Goal: Task Accomplishment & Management: Use online tool/utility

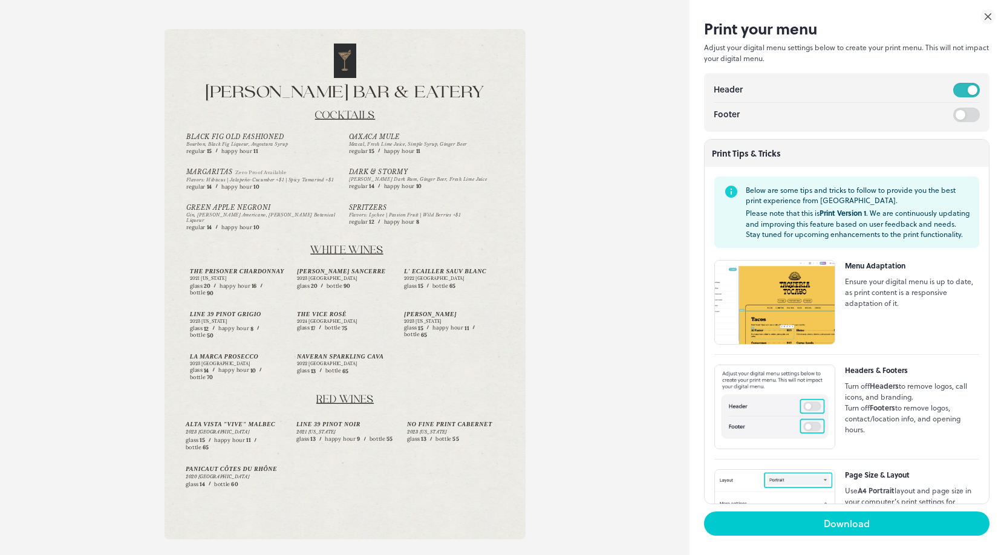
click at [989, 17] on icon at bounding box center [988, 17] width 6 height 6
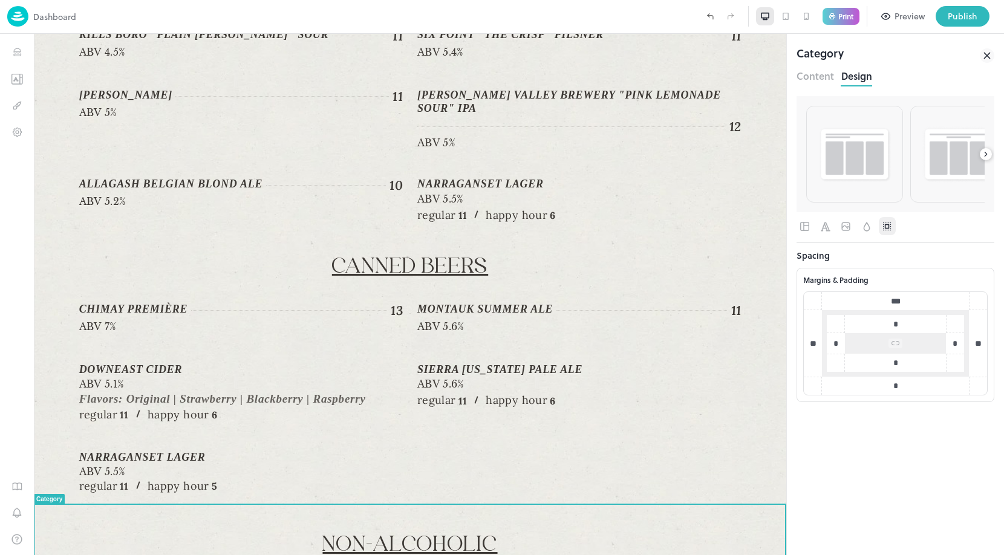
scroll to position [1402, 0]
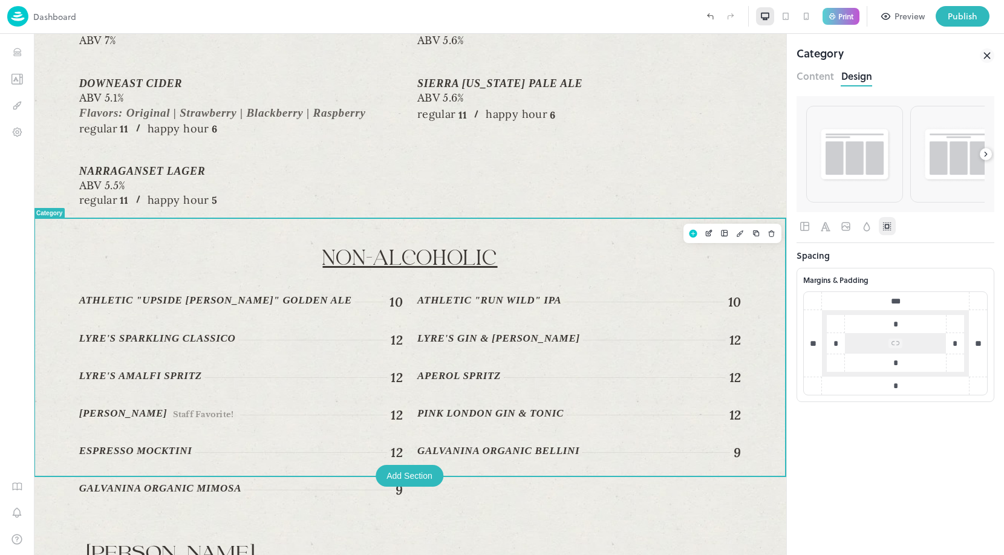
click at [626, 245] on p "Non-Alcoholic" at bounding box center [410, 258] width 662 height 27
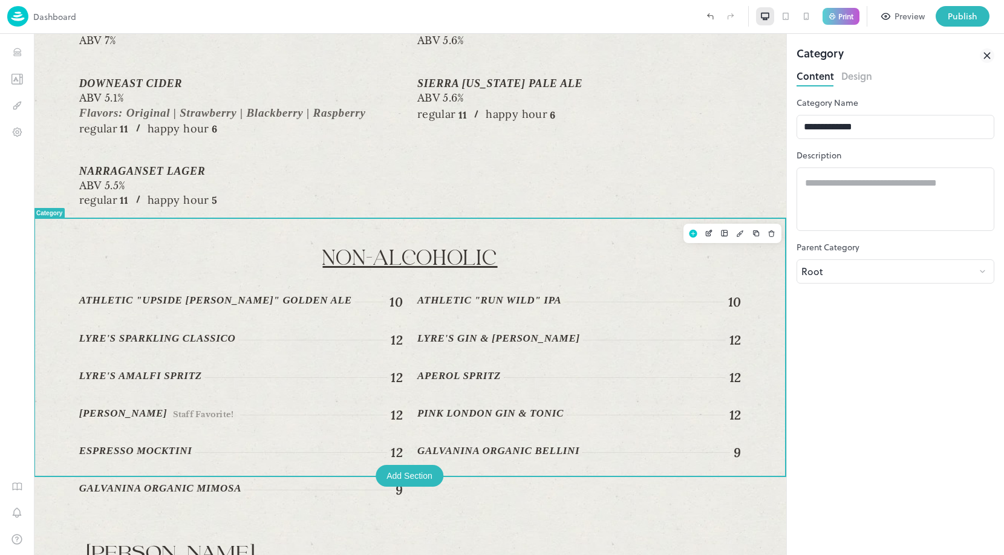
click at [860, 81] on button "Design" at bounding box center [856, 75] width 31 height 16
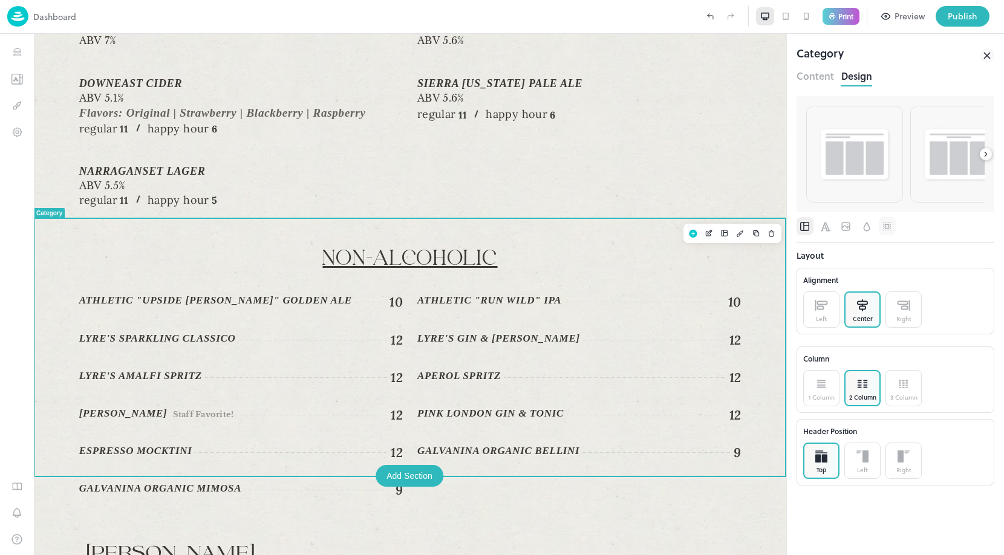
click at [885, 227] on icon "Spacing" at bounding box center [887, 226] width 4 height 4
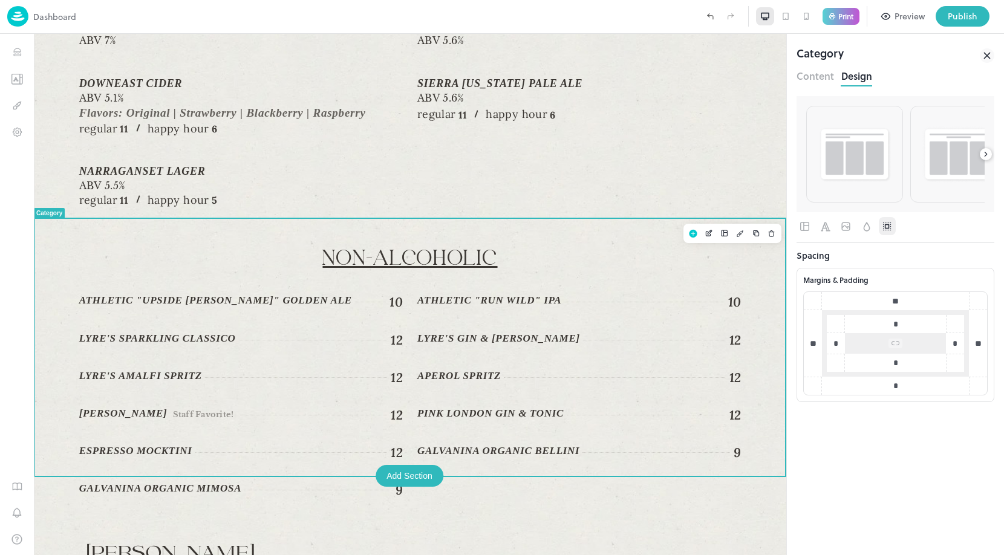
click at [897, 383] on input "*" at bounding box center [895, 386] width 85 height 12
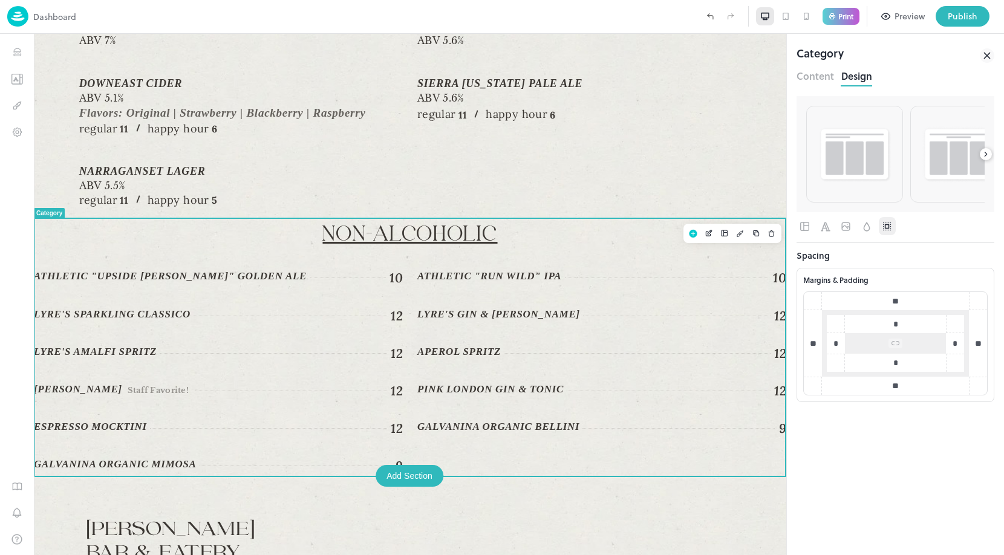
click at [833, 8] on div "Print" at bounding box center [840, 17] width 37 height 18
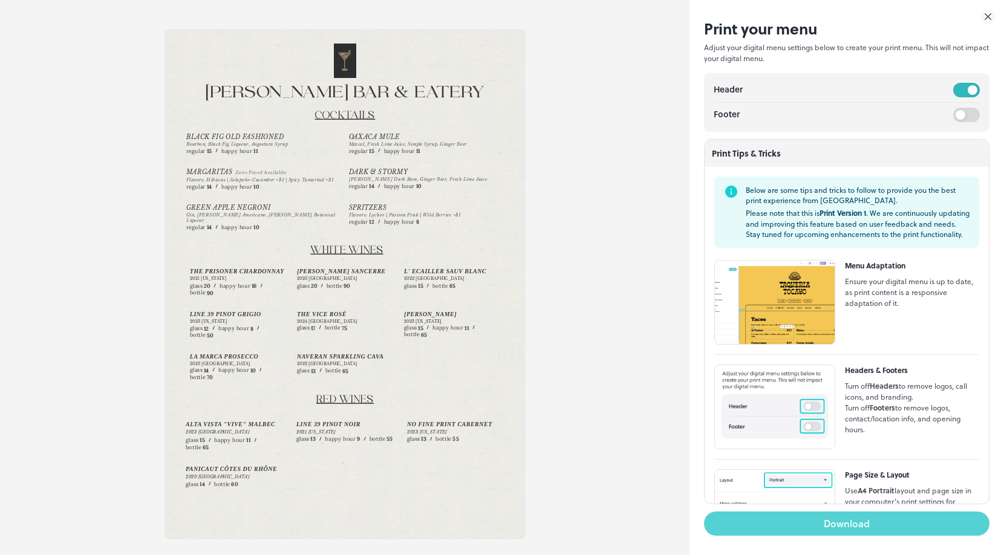
click at [806, 522] on button "Download" at bounding box center [846, 523] width 285 height 24
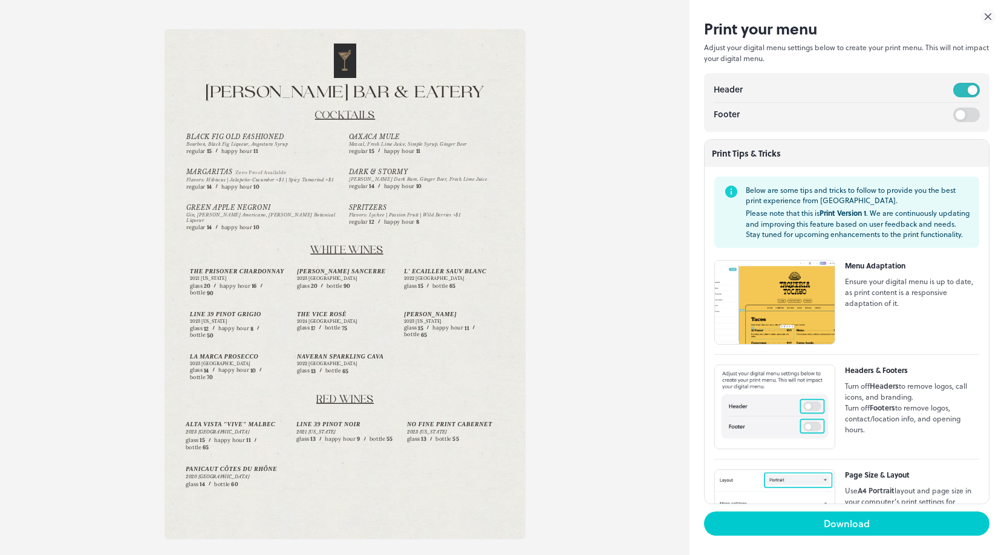
click at [986, 18] on icon at bounding box center [988, 17] width 6 height 6
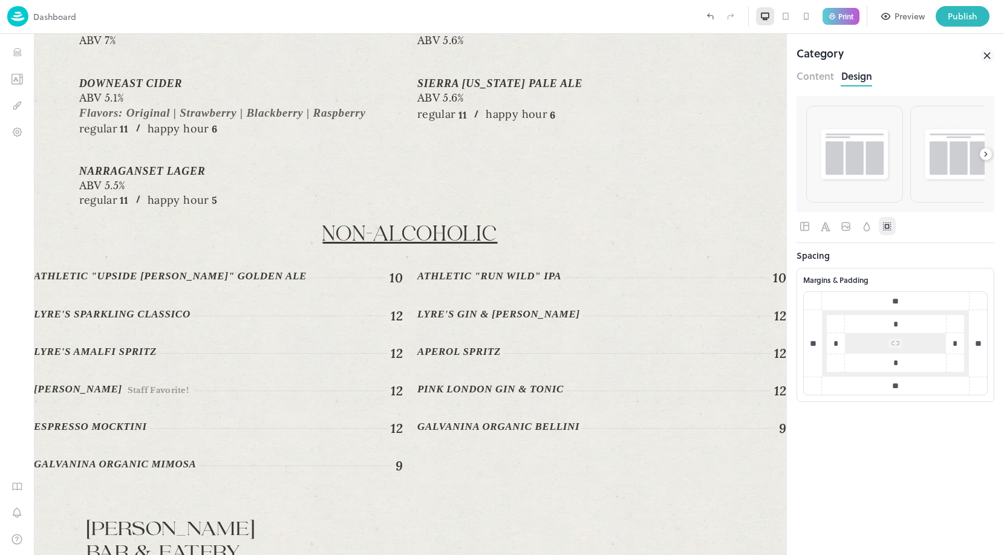
click at [900, 387] on input "**" at bounding box center [895, 386] width 85 height 12
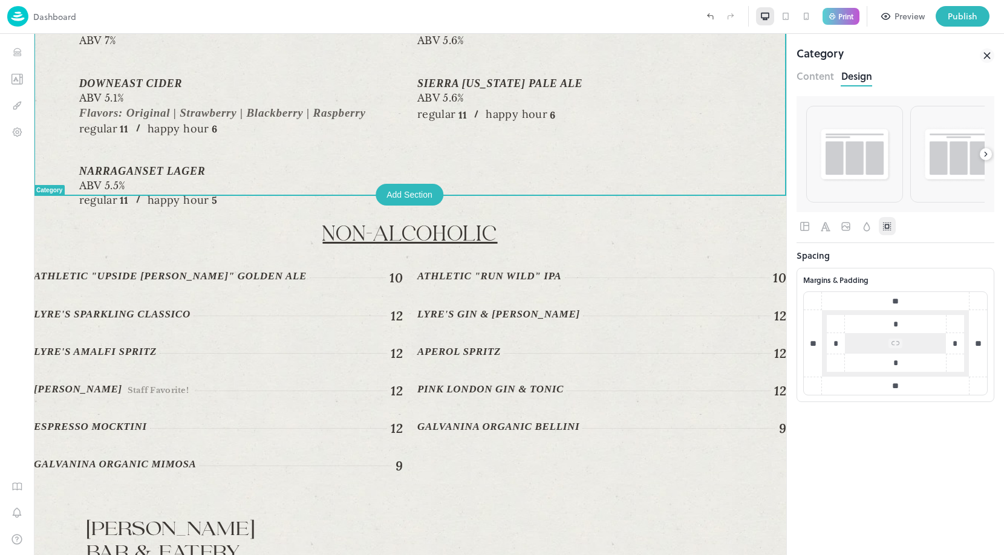
type input "**"
click at [847, 16] on p "Print" at bounding box center [845, 16] width 15 height 7
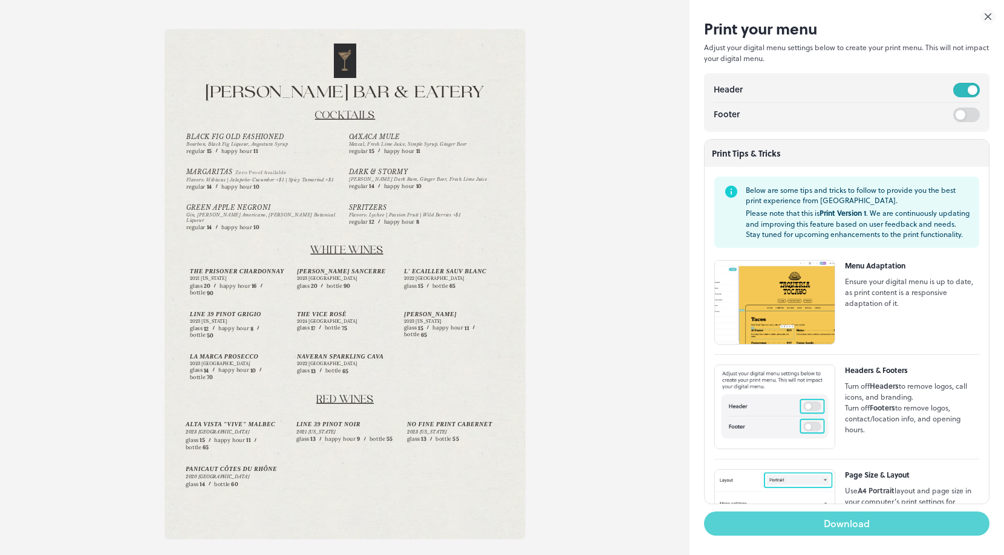
click at [795, 524] on button "Download" at bounding box center [846, 523] width 285 height 24
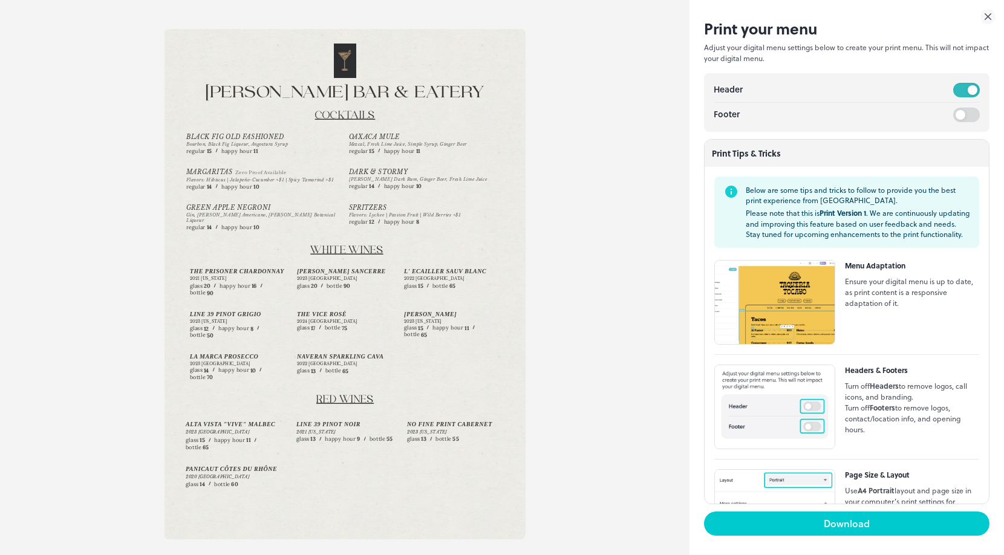
click at [982, 18] on icon at bounding box center [987, 16] width 15 height 15
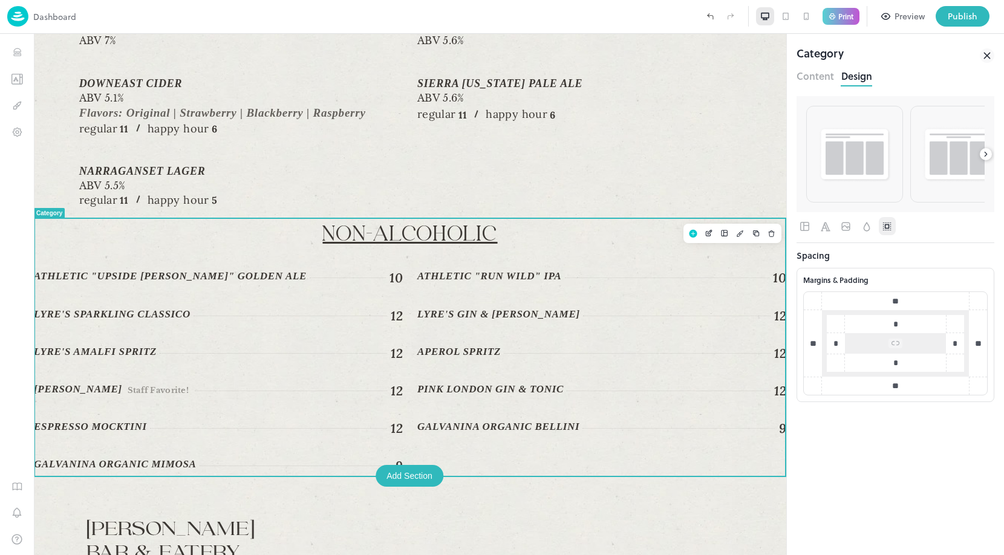
scroll to position [1426, 0]
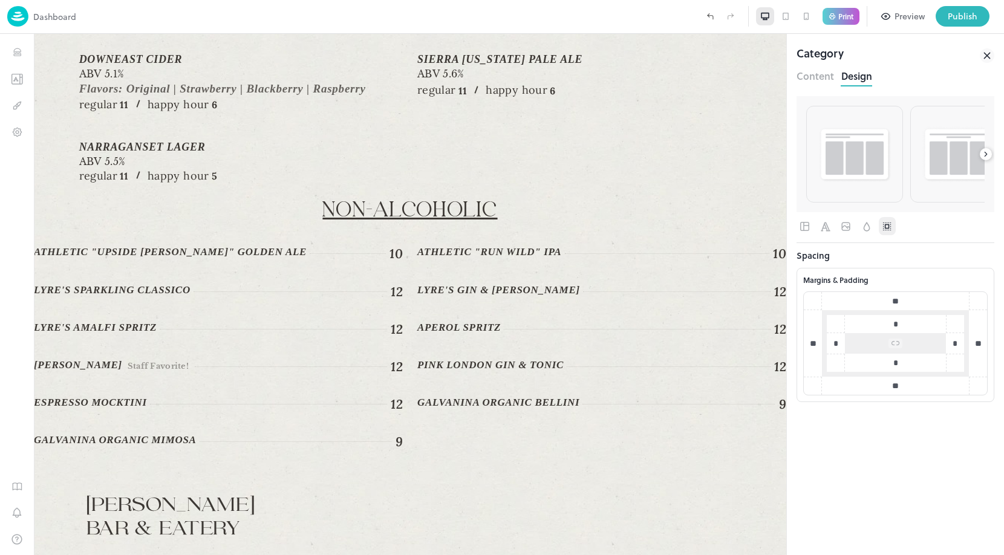
click at [981, 47] on div at bounding box center [986, 56] width 15 height 22
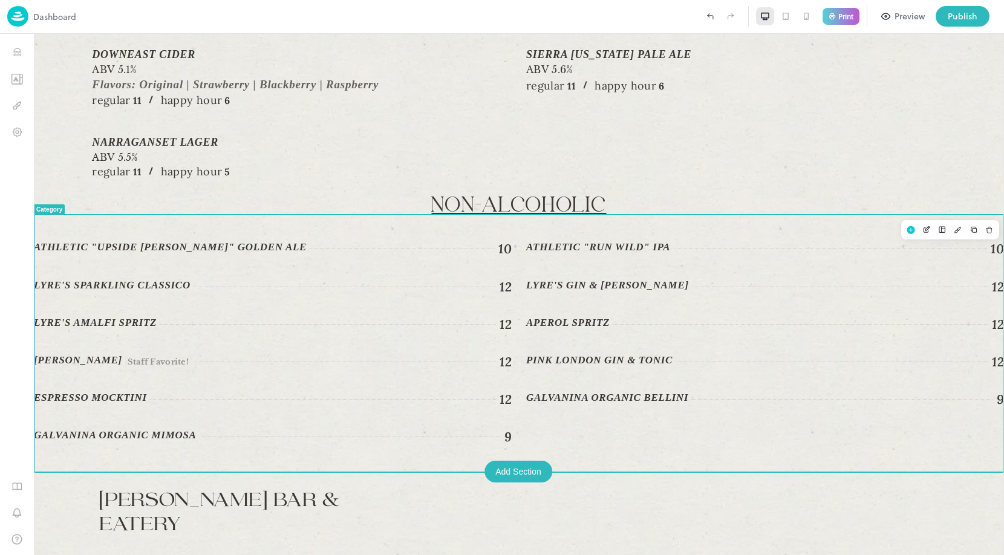
scroll to position [1398, 0]
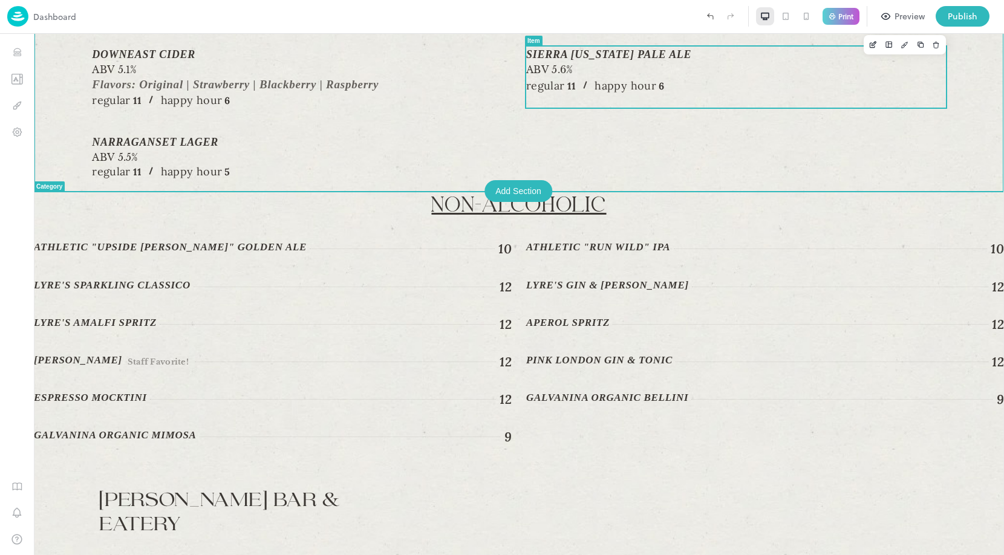
click at [852, 13] on p "Print" at bounding box center [845, 16] width 15 height 7
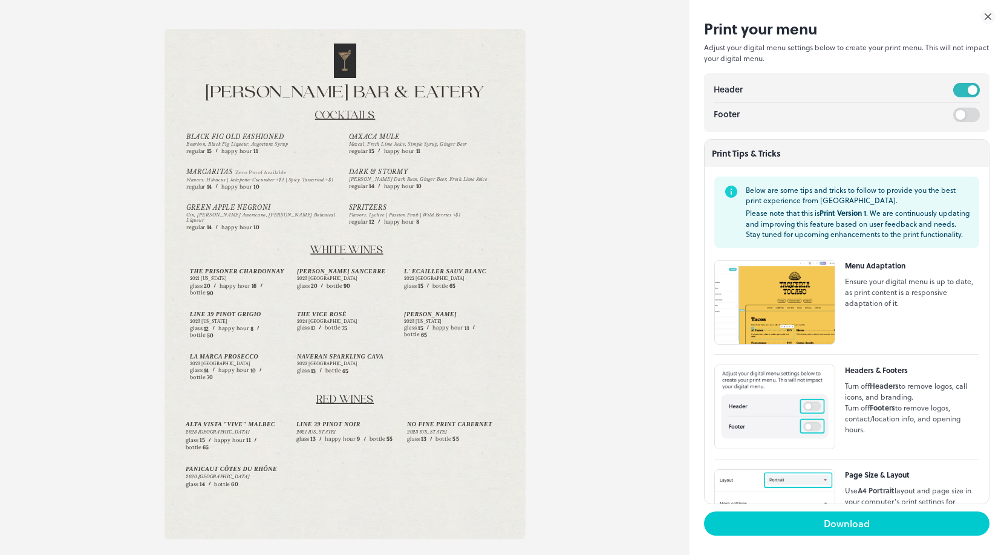
scroll to position [0, 0]
click at [988, 17] on icon at bounding box center [988, 17] width 6 height 6
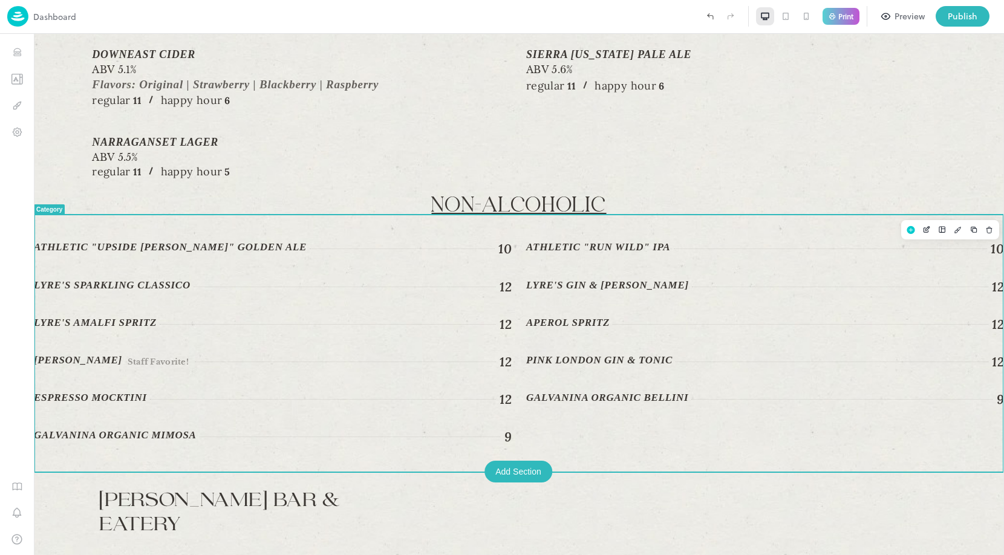
click at [722, 201] on p "Non-Alcoholic" at bounding box center [519, 205] width 970 height 27
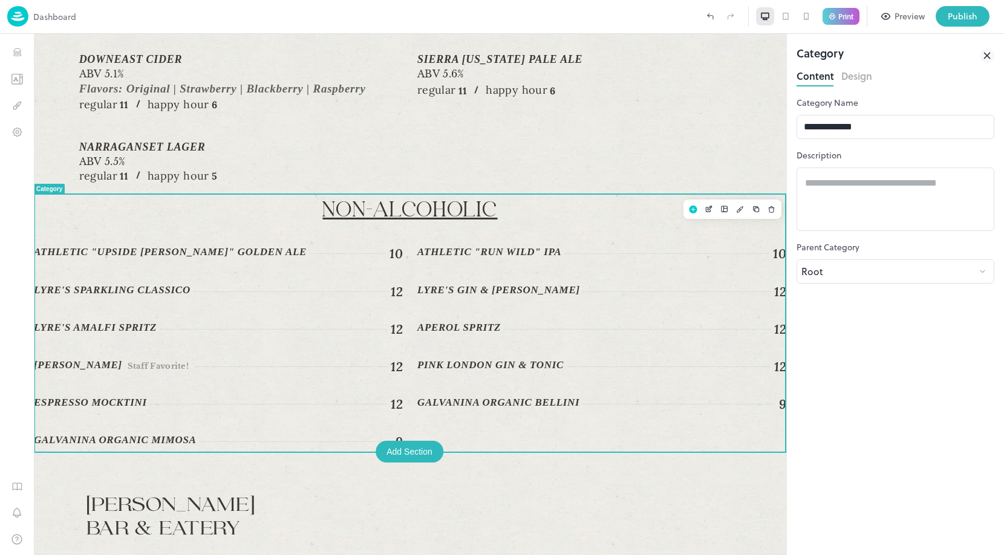
click at [862, 82] on button "Design" at bounding box center [856, 75] width 31 height 16
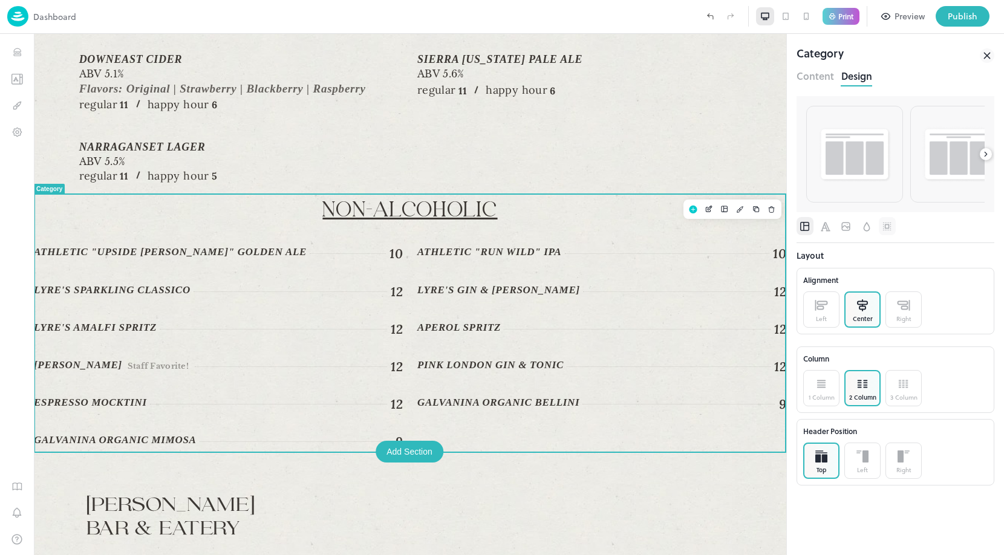
click at [885, 227] on icon "Spacing" at bounding box center [887, 226] width 4 height 4
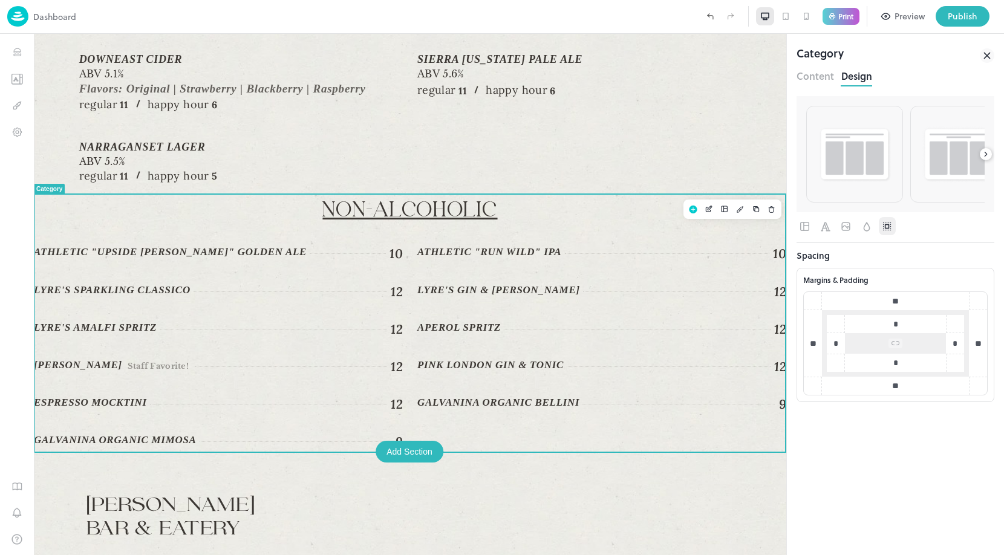
click at [894, 305] on input "**" at bounding box center [895, 301] width 85 height 12
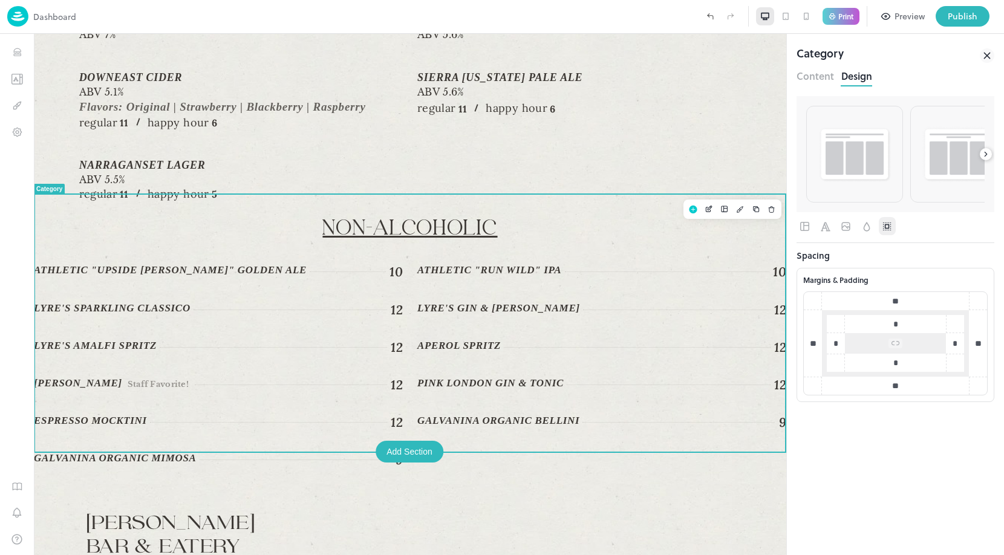
type input "**"
click at [896, 386] on input "**" at bounding box center [895, 386] width 85 height 12
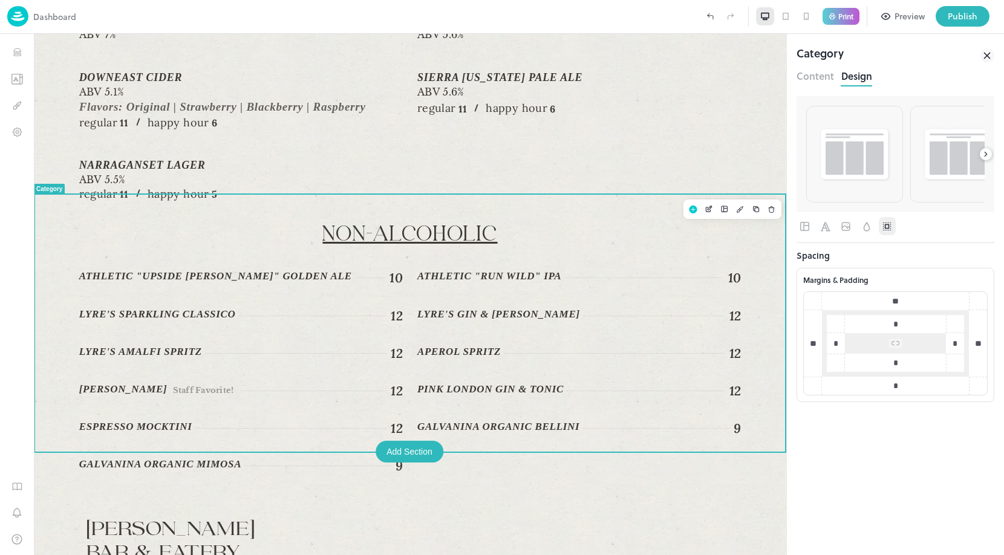
scroll to position [1414, 0]
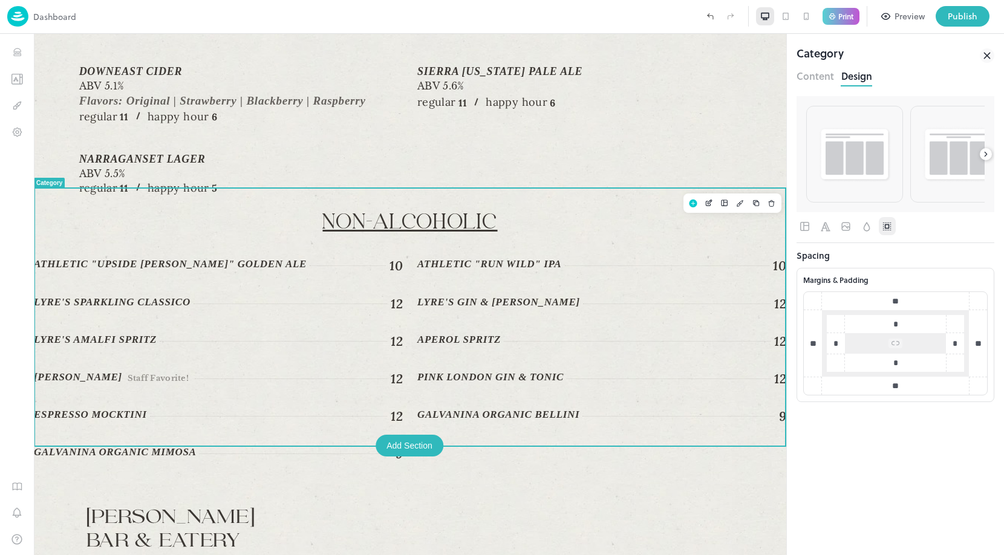
type input "**"
click at [846, 8] on div "Print" at bounding box center [840, 17] width 37 height 18
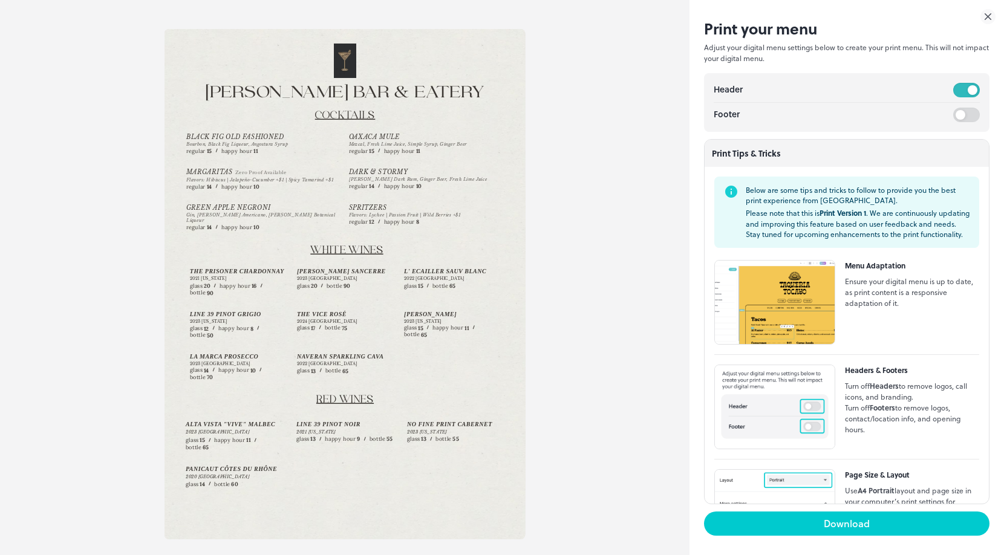
scroll to position [0, 0]
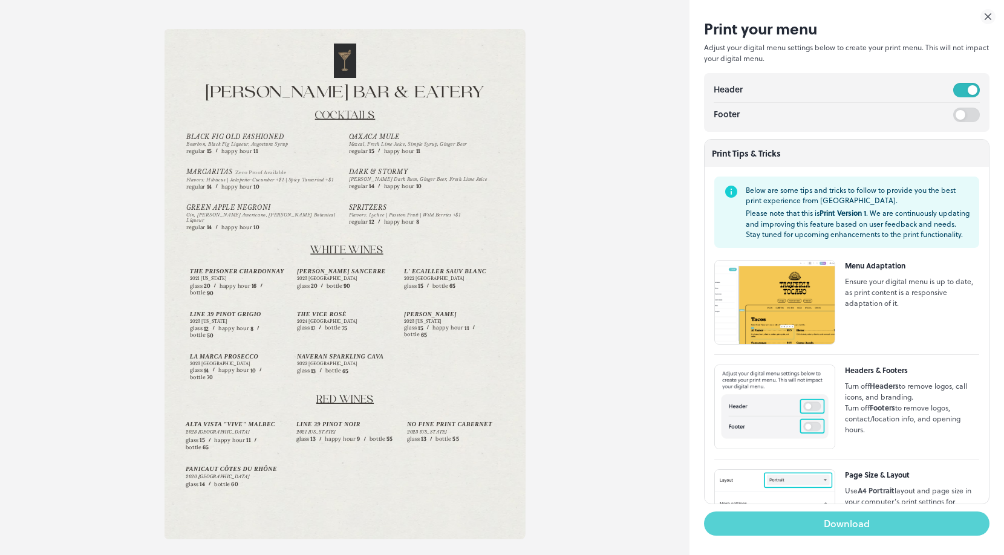
click at [811, 526] on button "Download" at bounding box center [846, 523] width 285 height 24
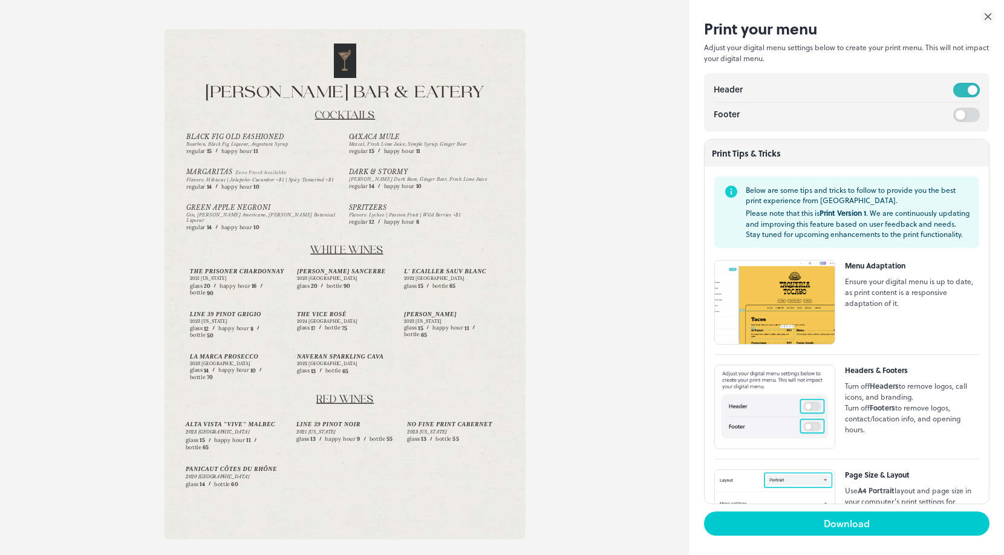
click at [990, 12] on icon at bounding box center [987, 16] width 15 height 15
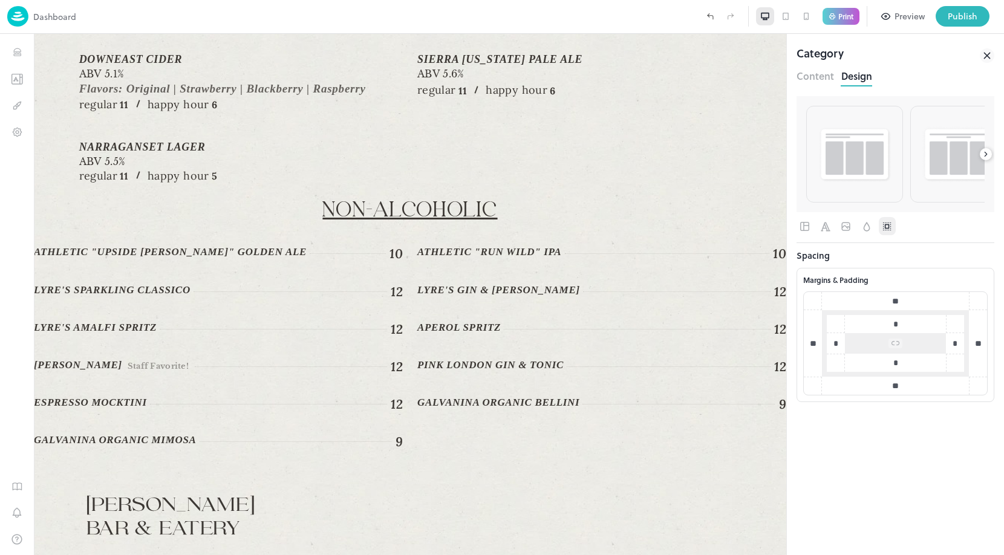
scroll to position [1414, 0]
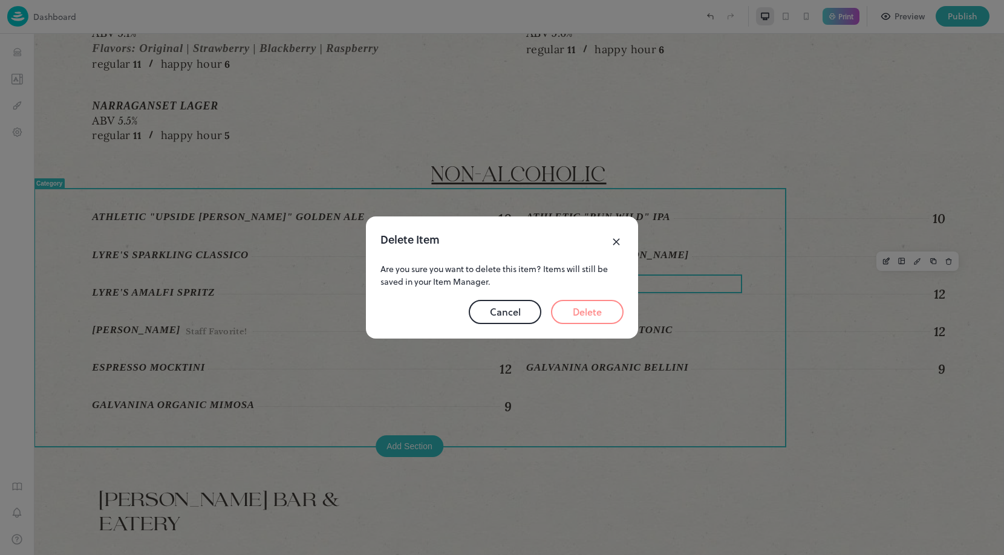
scroll to position [1386, 0]
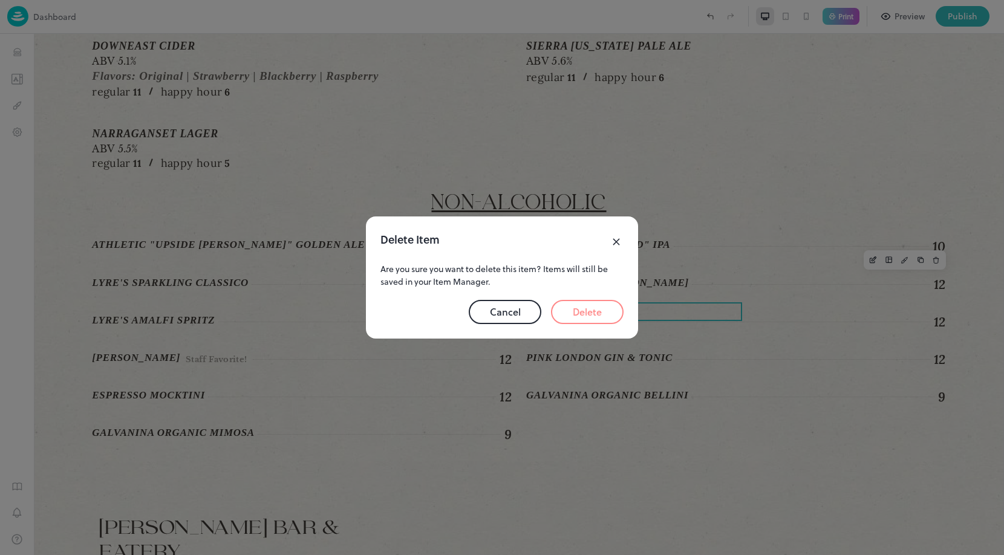
click at [599, 310] on button "Delete" at bounding box center [587, 312] width 73 height 24
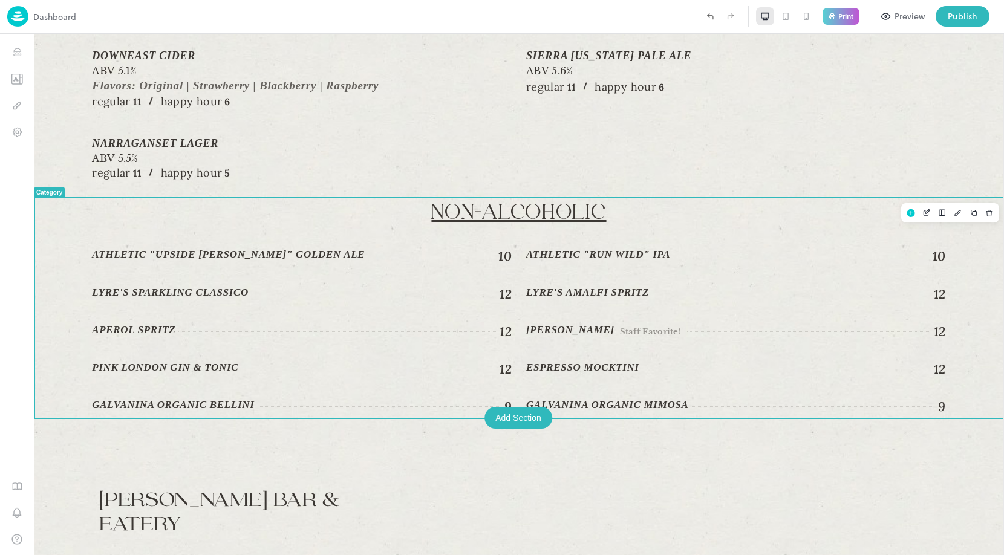
scroll to position [1349, 0]
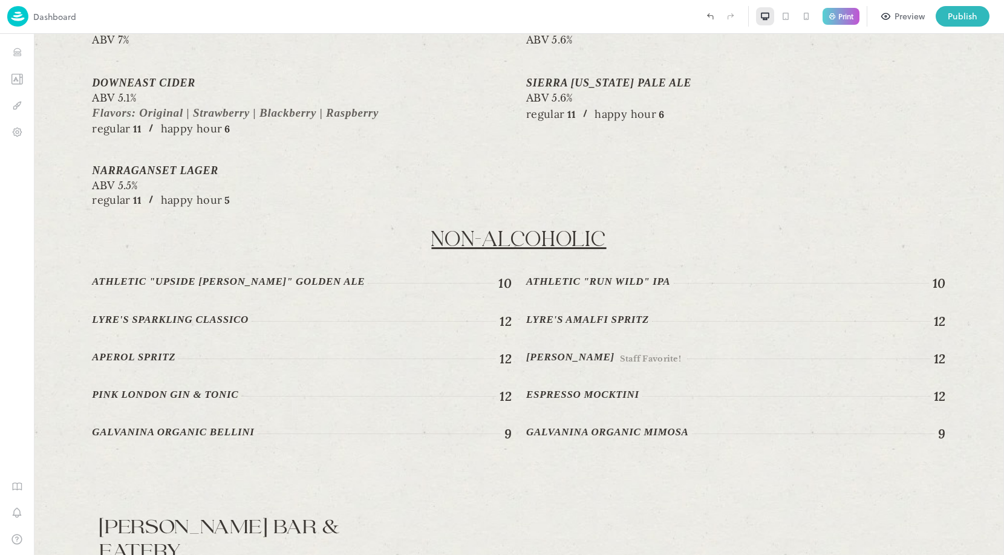
click at [848, 16] on p "Print" at bounding box center [845, 16] width 15 height 7
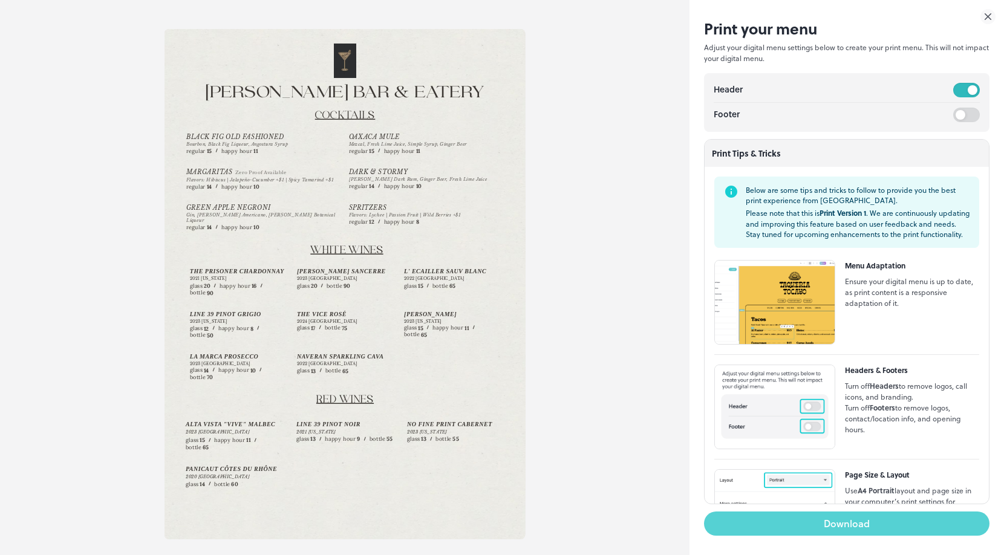
scroll to position [0, 0]
click at [859, 522] on button "Download" at bounding box center [846, 523] width 285 height 24
click at [825, 530] on button "Download" at bounding box center [846, 523] width 285 height 24
